Goal: Navigation & Orientation: Find specific page/section

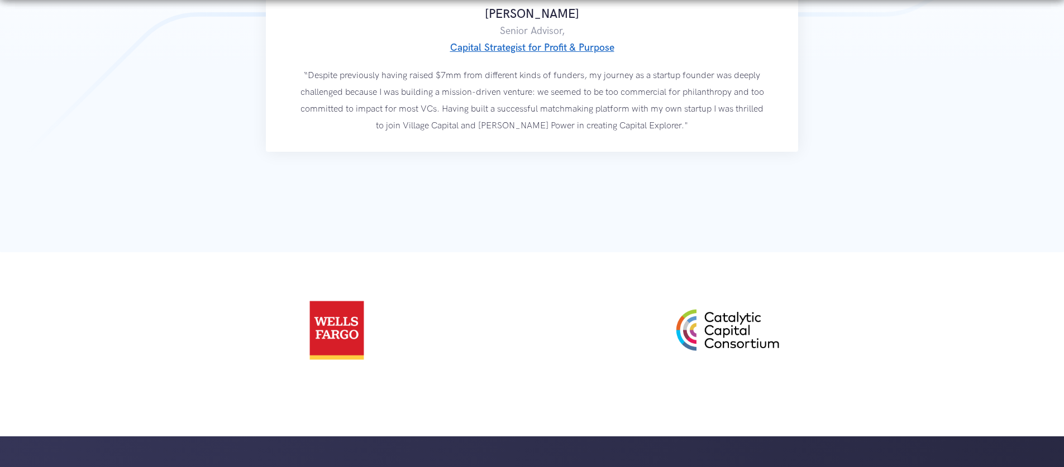
scroll to position [1995, 0]
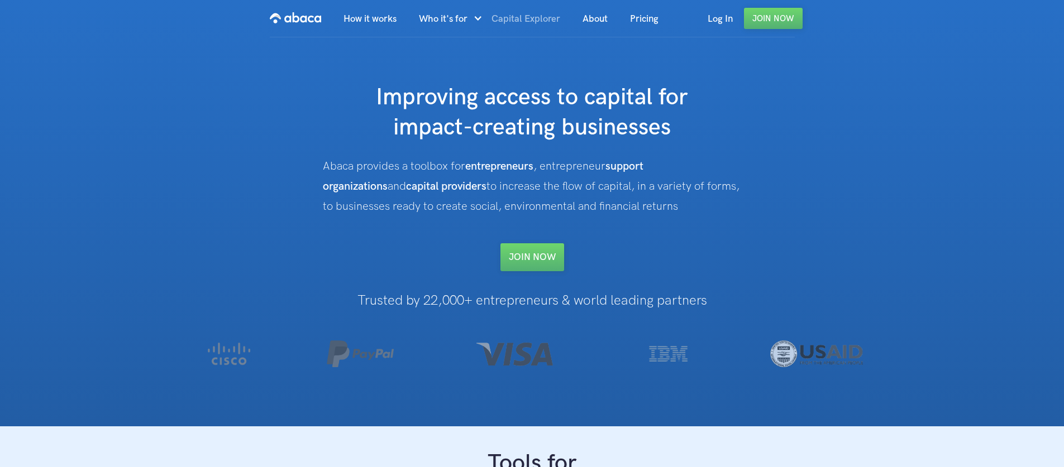
click at [520, 18] on link "Capital Explorer" at bounding box center [525, 19] width 91 height 38
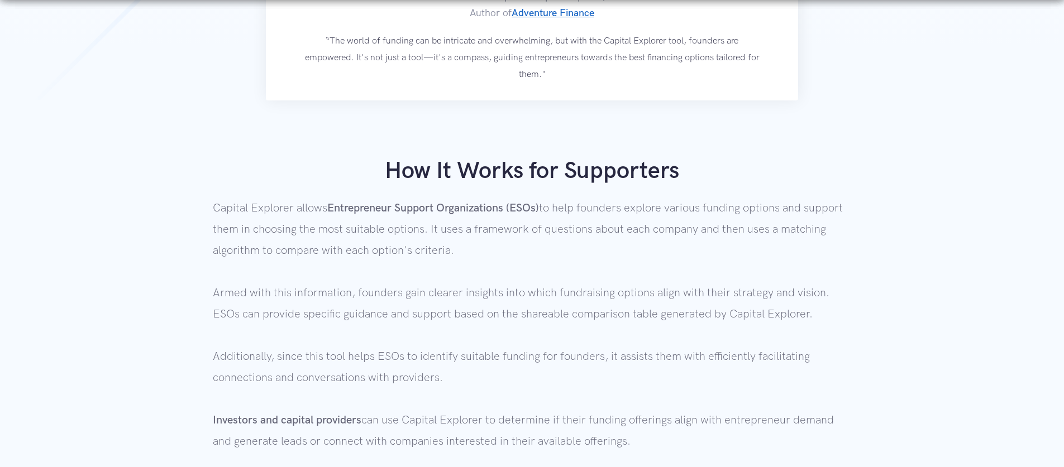
scroll to position [570, 0]
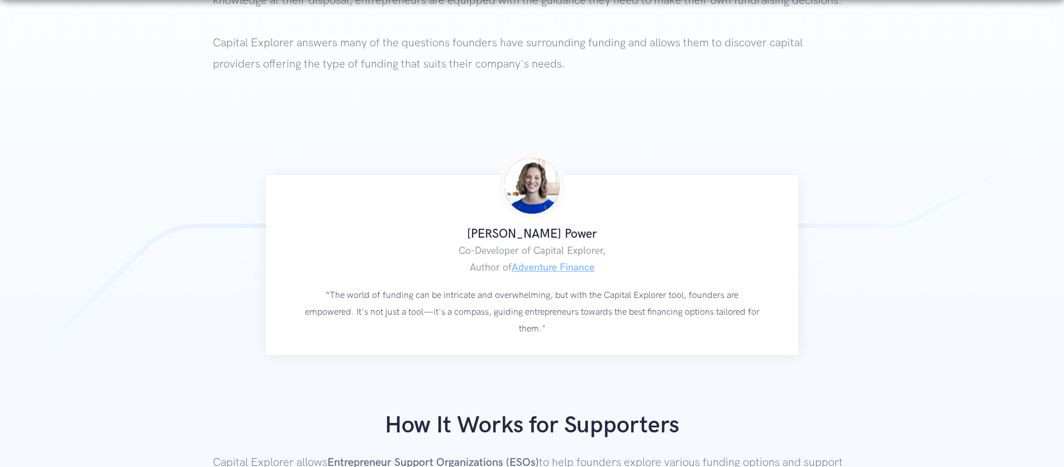
click at [548, 267] on link "Adventure Finance" at bounding box center [553, 268] width 83 height 12
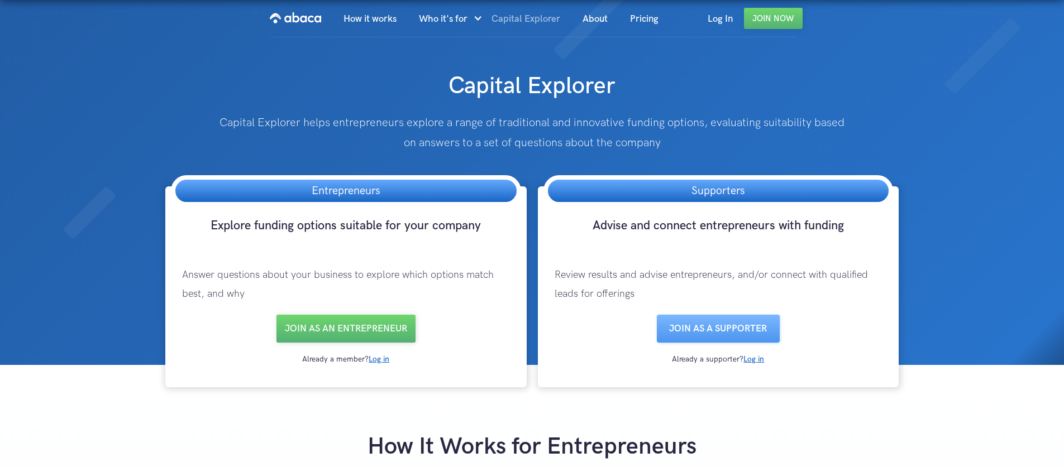
click at [508, 26] on link "Capital Explorer" at bounding box center [525, 19] width 91 height 38
click at [355, 328] on link "Join as an entrepreneur" at bounding box center [345, 329] width 139 height 28
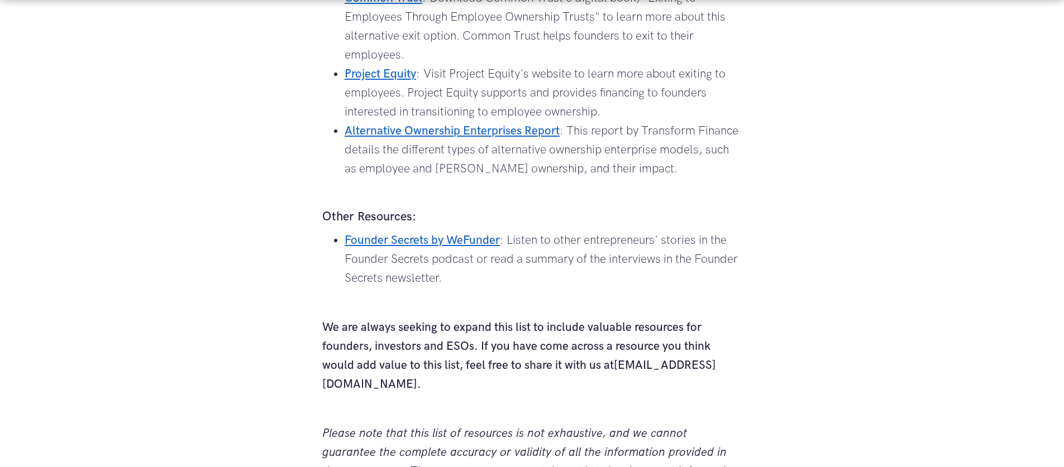
scroll to position [2453, 0]
